Goal: Information Seeking & Learning: Learn about a topic

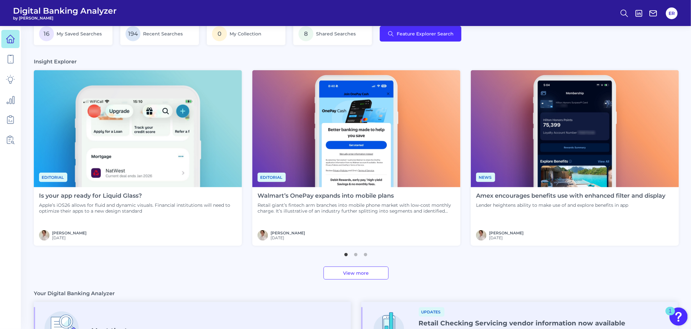
scroll to position [144, 0]
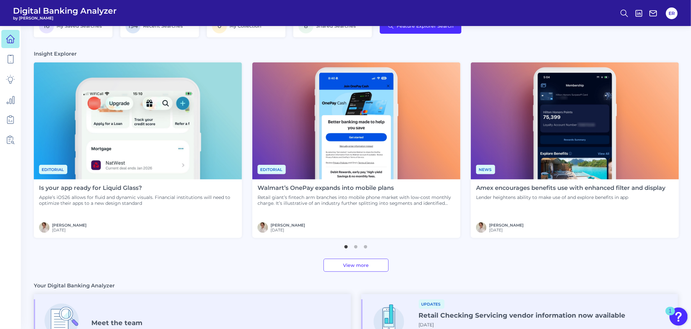
click at [356, 264] on link "View more" at bounding box center [356, 265] width 65 height 13
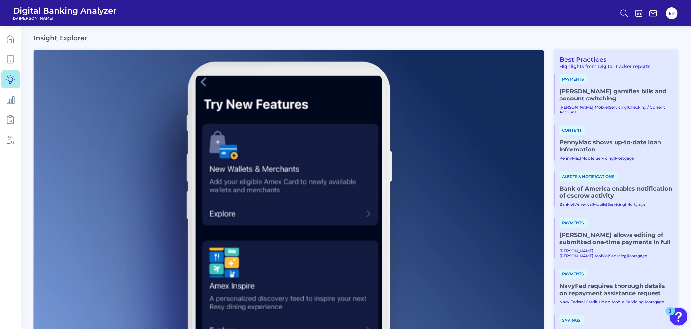
click at [601, 89] on link "[PERSON_NAME] gamifies bills and account switching" at bounding box center [617, 95] width 114 height 14
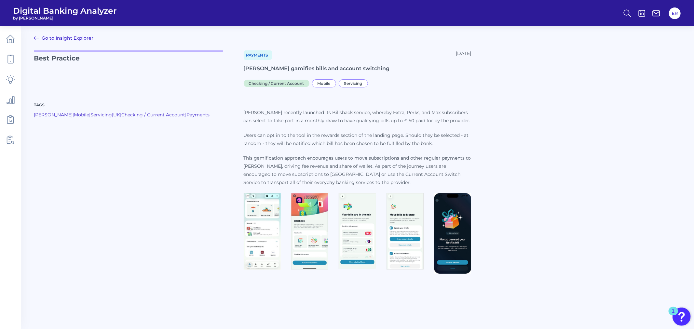
click at [267, 229] on img at bounding box center [262, 231] width 37 height 77
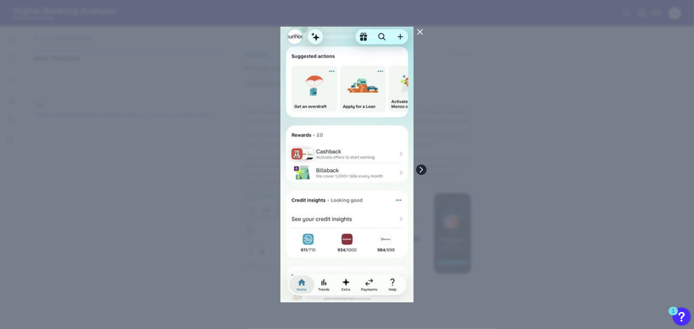
click at [420, 168] on icon at bounding box center [421, 170] width 6 height 6
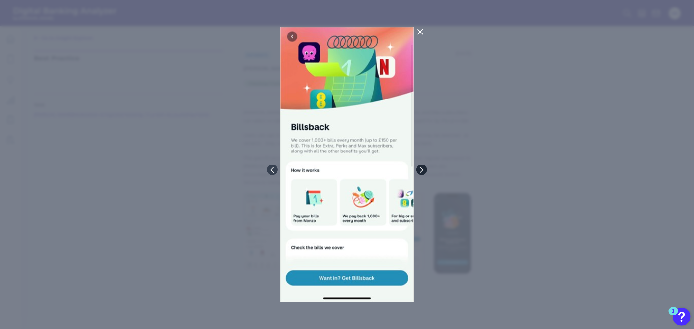
click at [420, 168] on icon at bounding box center [422, 170] width 6 height 6
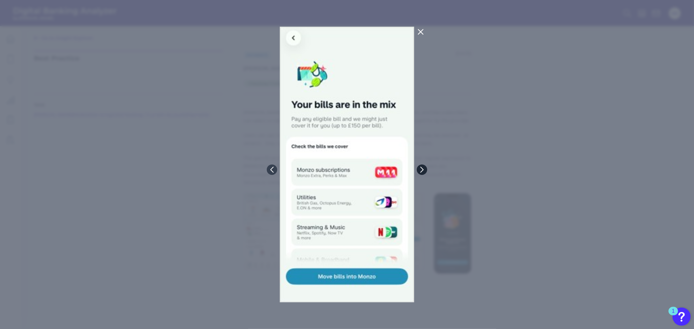
click at [420, 168] on icon at bounding box center [422, 170] width 6 height 6
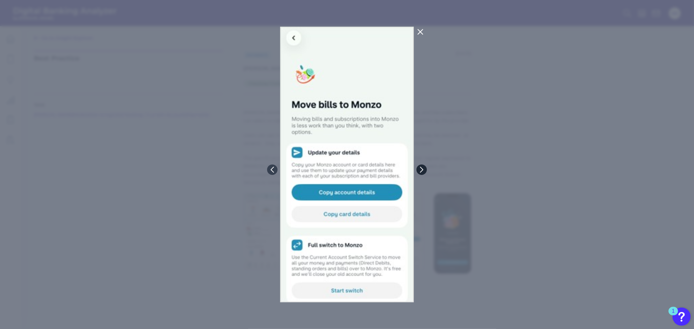
click at [420, 168] on icon at bounding box center [422, 170] width 6 height 6
